Goal: Transaction & Acquisition: Purchase product/service

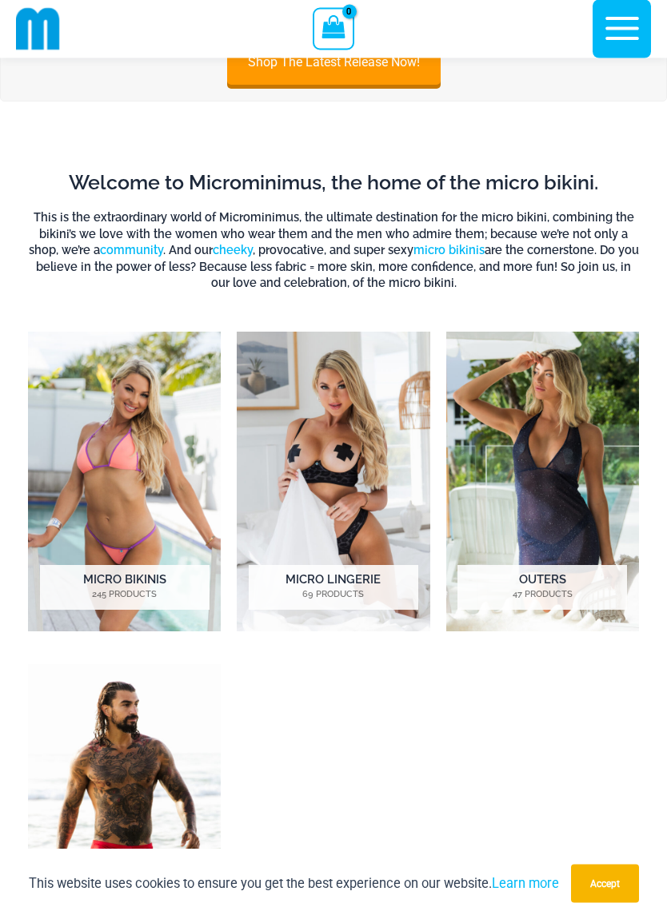
scroll to position [291, 0]
click at [145, 598] on mark "245 Products" at bounding box center [124, 595] width 169 height 14
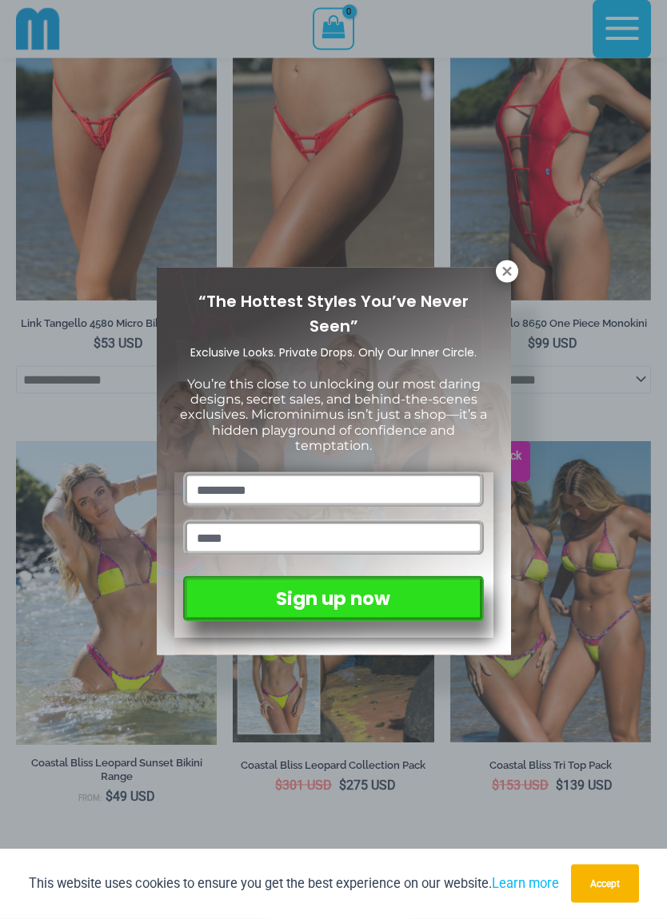
scroll to position [2344, 0]
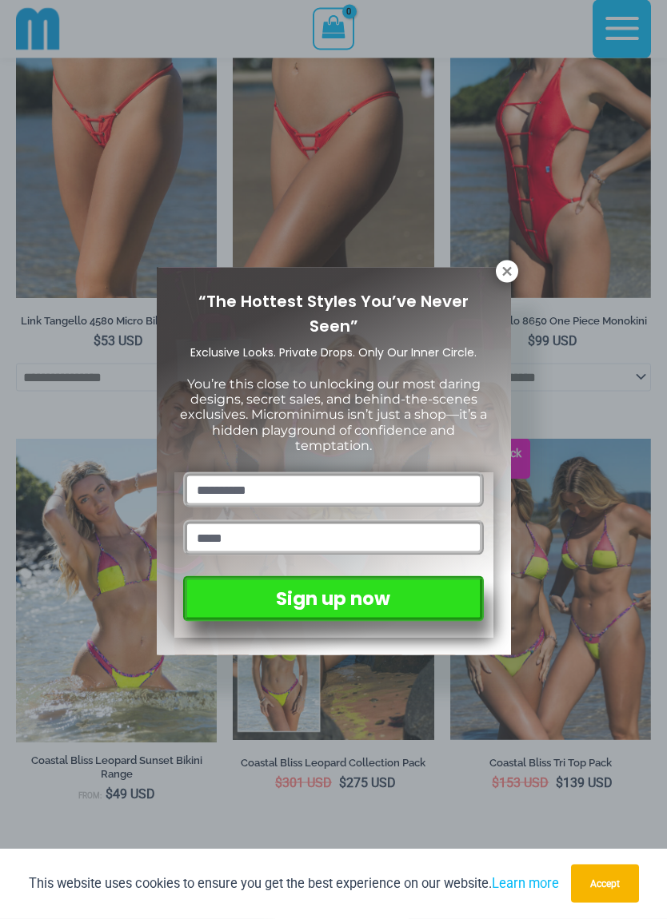
click at [504, 284] on div "“The Hottest Styles You’ve Never Seen” Exclusive Looks. Private Drops. Only Our…" at bounding box center [334, 462] width 354 height 388
click at [501, 285] on div "“The Hottest Styles You’ve Never Seen” Exclusive Looks. Private Drops. Only Our…" at bounding box center [334, 462] width 354 height 388
click at [504, 273] on icon at bounding box center [506, 271] width 9 height 9
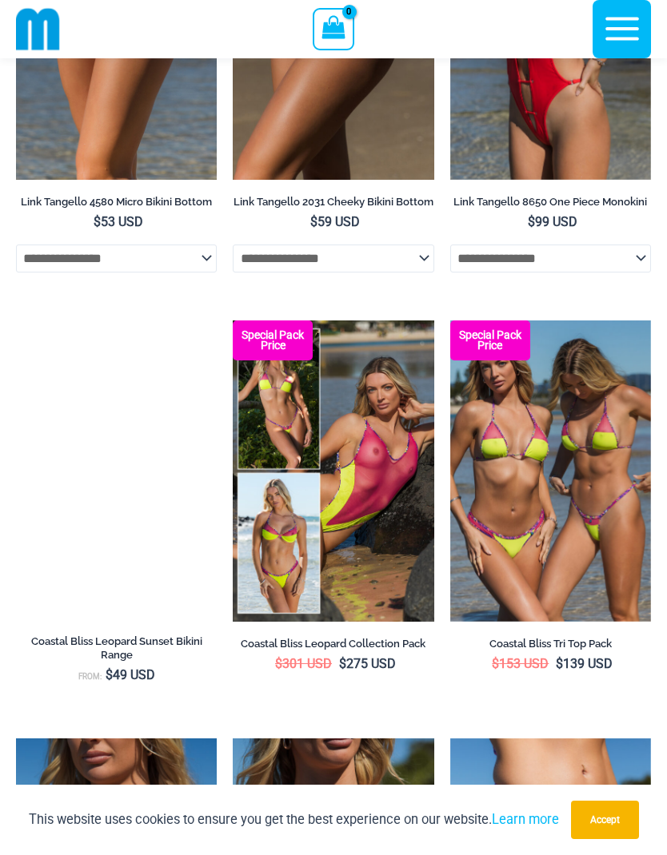
scroll to position [2351, 0]
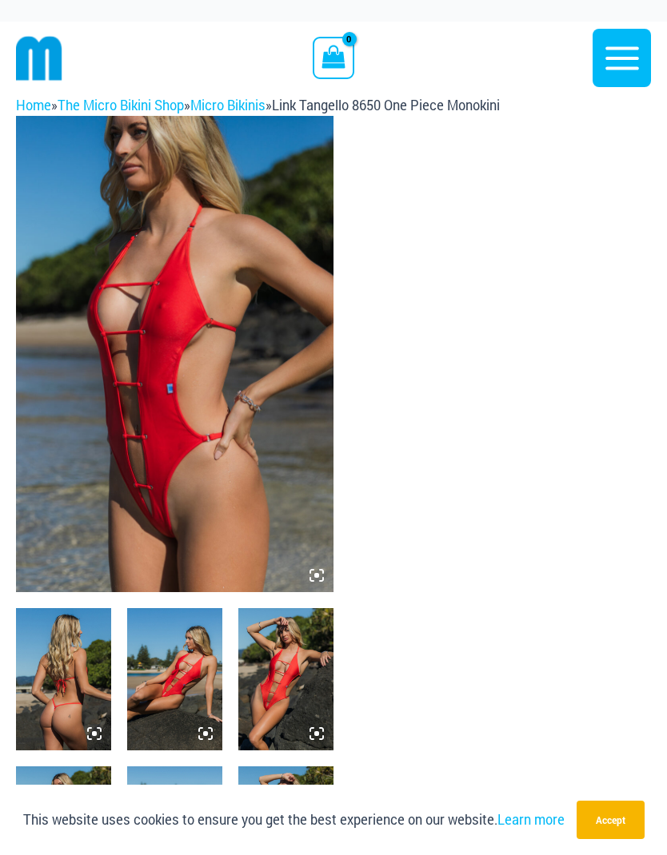
click at [54, 690] on img at bounding box center [63, 679] width 95 height 142
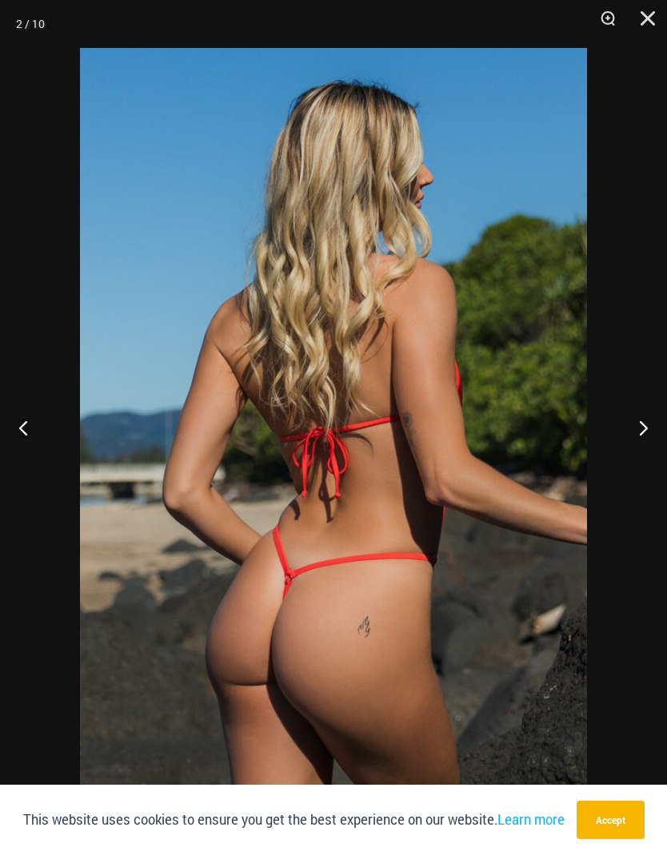
click at [630, 440] on button "Next" at bounding box center [637, 428] width 60 height 80
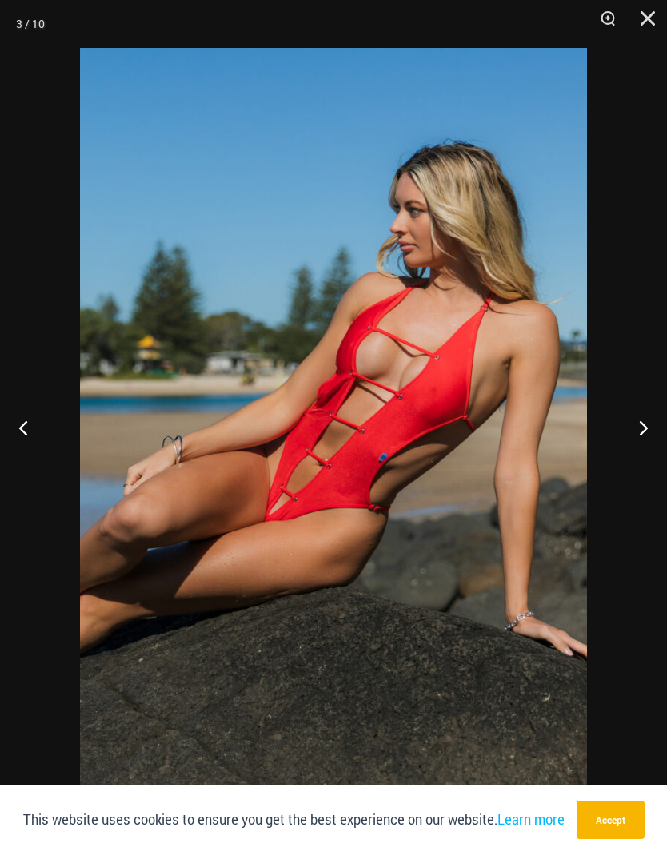
click at [633, 437] on button "Next" at bounding box center [637, 428] width 60 height 80
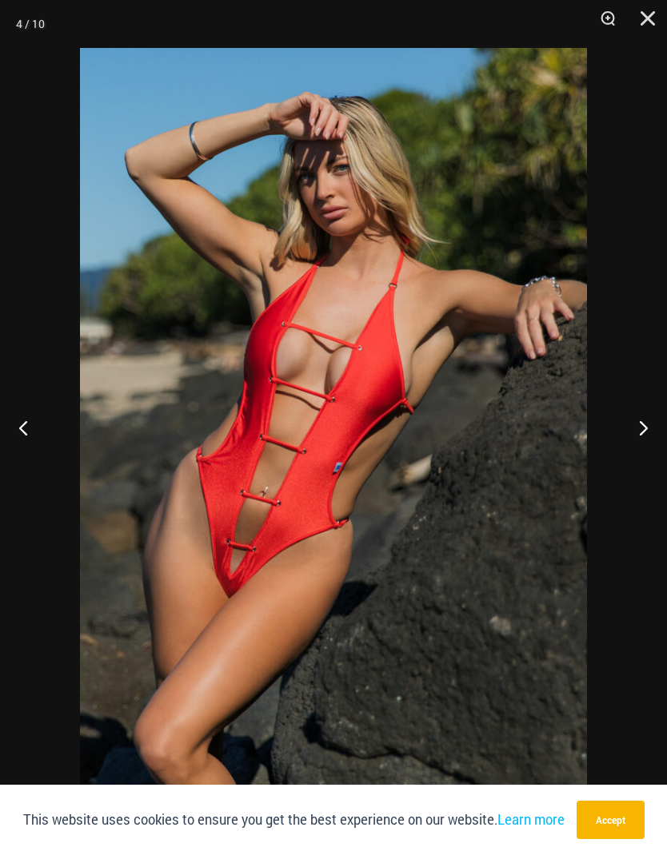
click at [630, 436] on button "Next" at bounding box center [637, 428] width 60 height 80
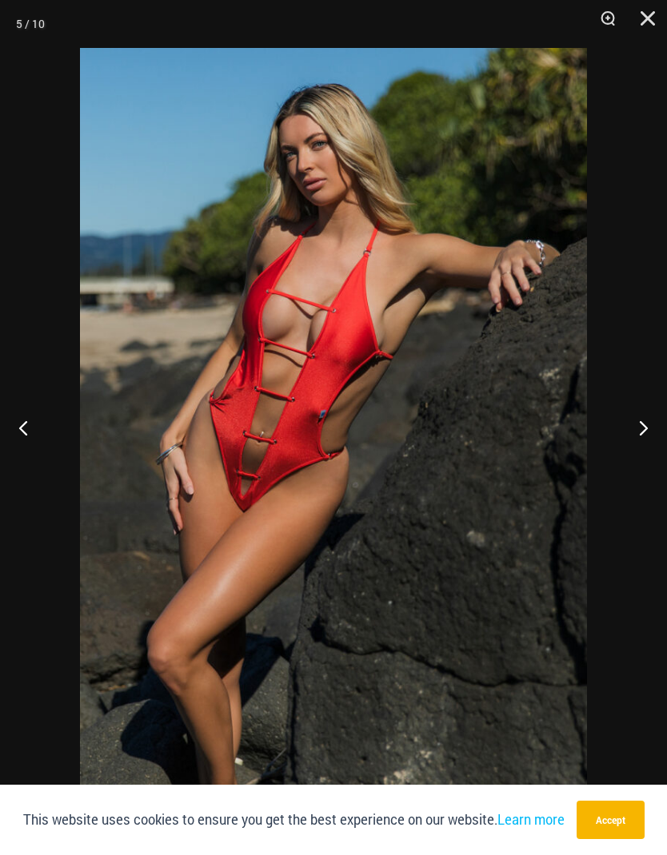
click at [630, 436] on button "Next" at bounding box center [637, 428] width 60 height 80
